Goal: Task Accomplishment & Management: Complete application form

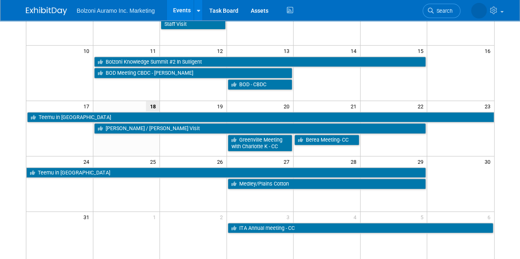
scroll to position [157, 0]
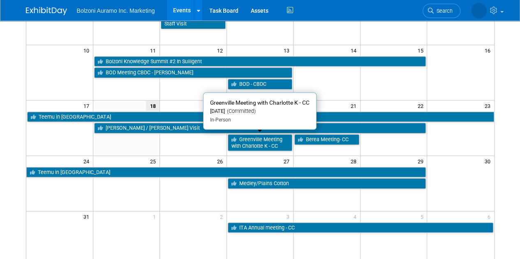
click at [336, 145] on td "Berea Meeting- CC" at bounding box center [327, 143] width 67 height 18
click at [125, 198] on td at bounding box center [126, 184] width 67 height 56
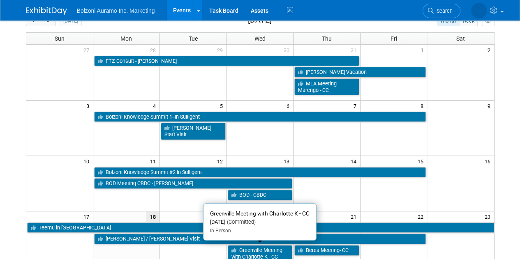
scroll to position [0, 0]
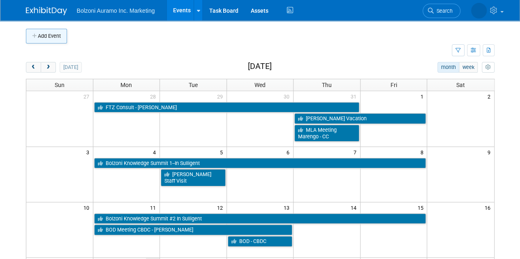
click at [38, 32] on button "Add Event" at bounding box center [46, 36] width 41 height 15
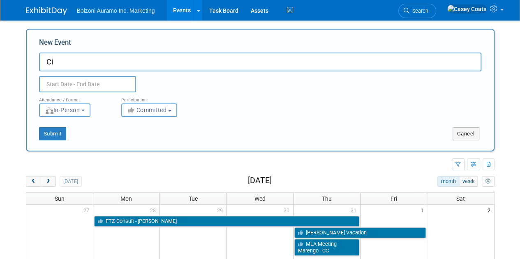
type input "C"
type input "GP City of Hope Event"
click at [74, 83] on input "text" at bounding box center [87, 84] width 97 height 16
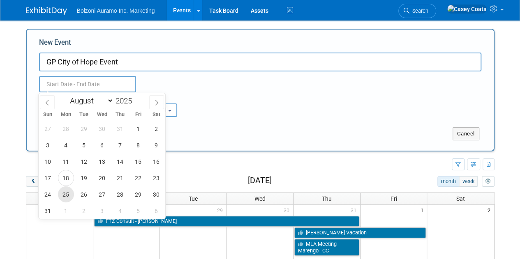
click at [62, 197] on span "25" at bounding box center [66, 195] width 16 height 16
click at [65, 193] on span "25" at bounding box center [66, 195] width 16 height 16
type input "Aug 25, 2025 to Aug 25, 2025"
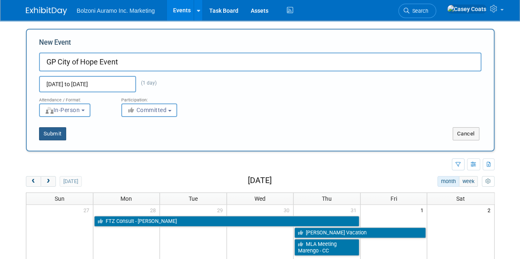
click at [49, 138] on button "Submit" at bounding box center [52, 133] width 27 height 13
type input "GP City of Hope Event"
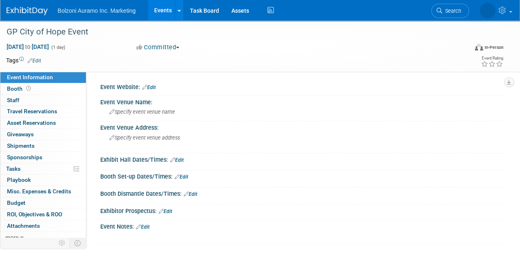
click at [0, 86] on div "Event Information Event Info Booth Booth 0 Staff 0 Staff 0 Travel Reservations …" at bounding box center [43, 155] width 86 height 166
click at [153, 8] on link "Events" at bounding box center [163, 10] width 30 height 21
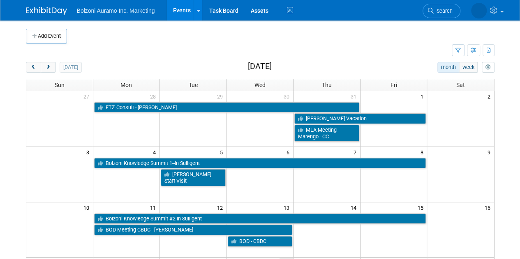
drag, startPoint x: 46, startPoint y: 28, endPoint x: 0, endPoint y: 84, distance: 71.9
click at [0, 84] on body "Bolzoni Auramo Inc. Marketing Events Add Event Bulk Upload Events Shareable Eve…" at bounding box center [260, 129] width 520 height 259
click at [48, 69] on span "next" at bounding box center [48, 67] width 6 height 5
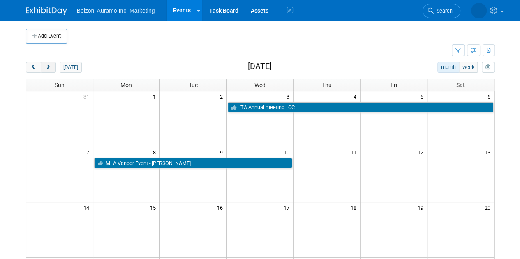
click at [48, 69] on span "next" at bounding box center [48, 67] width 6 height 5
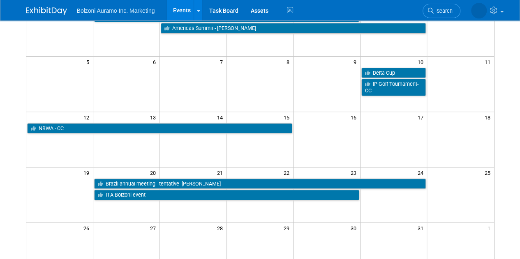
scroll to position [91, 0]
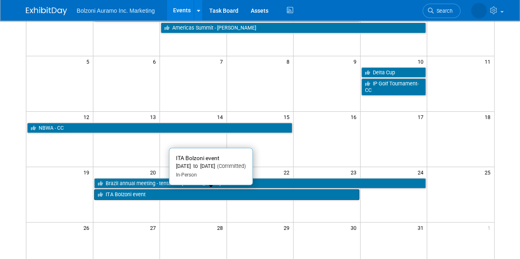
click at [149, 194] on link "ITA Bolzoni event" at bounding box center [226, 195] width 265 height 11
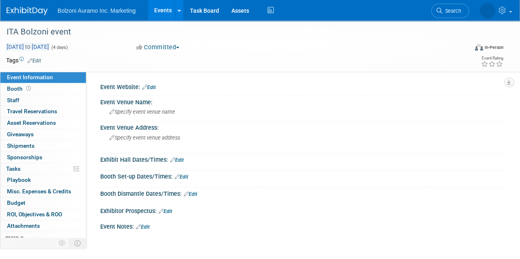
click at [49, 50] on span "Oct 20, 2025 to Oct 23, 2025" at bounding box center [27, 46] width 43 height 7
select select "9"
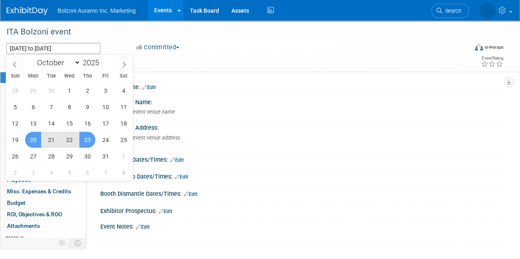
click at [67, 140] on span "22" at bounding box center [69, 140] width 16 height 16
type input "Oct 22, 2025"
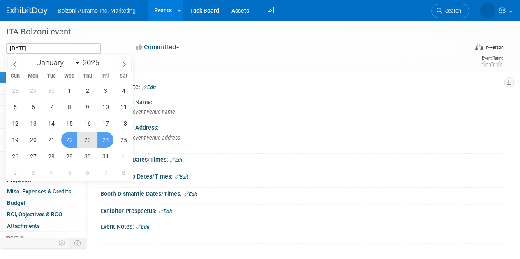
click at [107, 143] on span "24" at bounding box center [105, 140] width 16 height 16
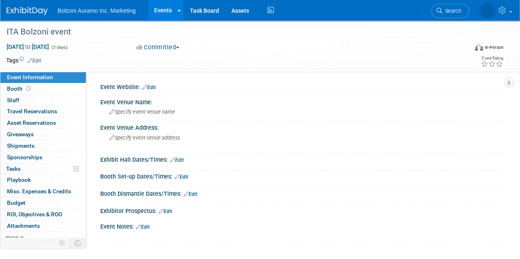
click at [162, 12] on link "Events" at bounding box center [163, 10] width 30 height 21
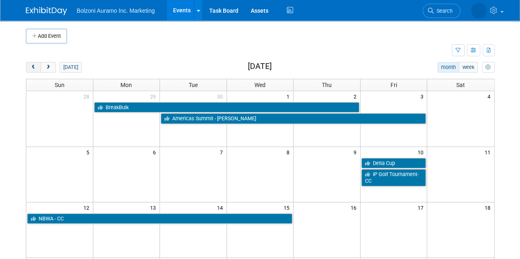
click at [29, 70] on button "prev" at bounding box center [33, 67] width 15 height 11
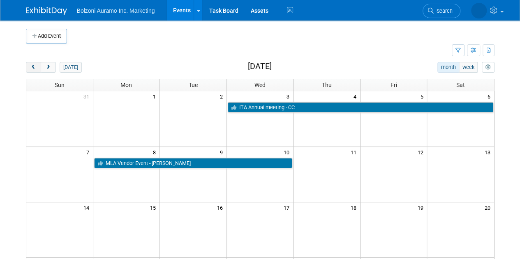
click at [29, 70] on button "prev" at bounding box center [33, 67] width 15 height 11
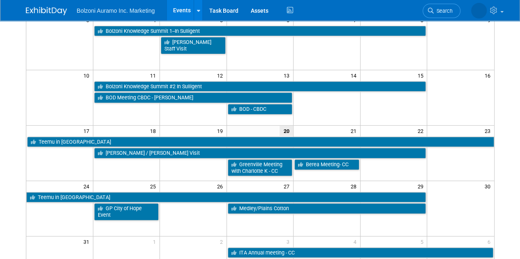
scroll to position [133, 0]
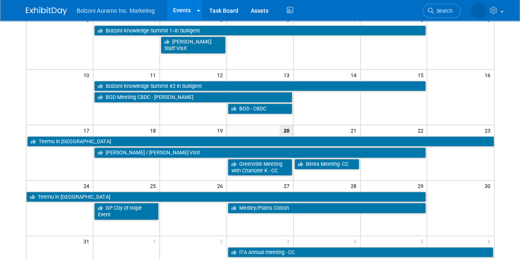
click at [222, 217] on td at bounding box center [193, 211] width 67 height 18
